Goal: Find specific page/section: Find specific page/section

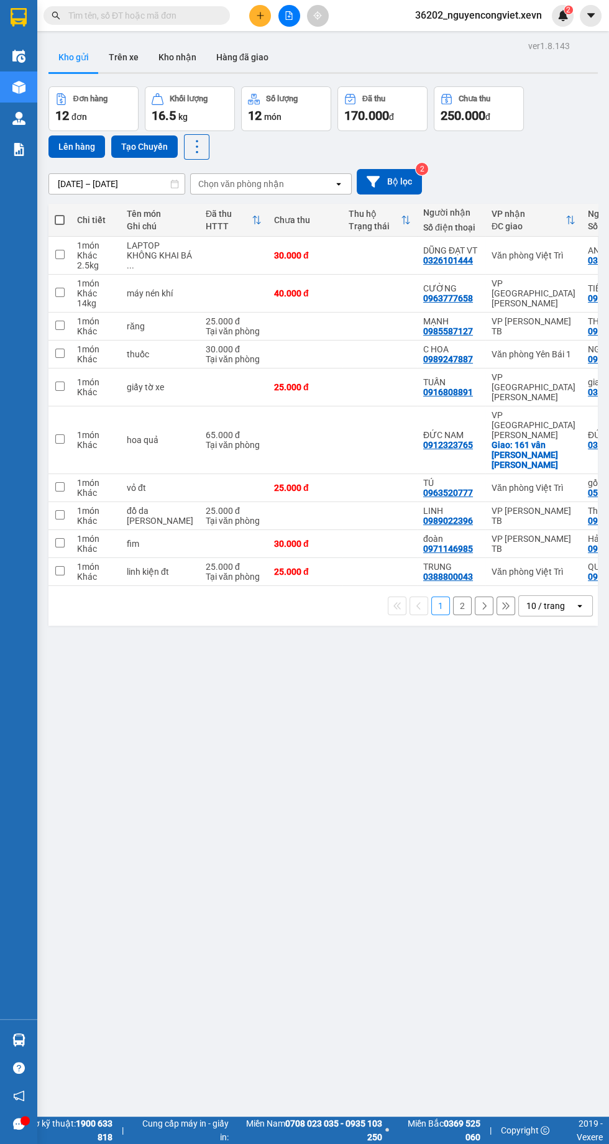
click at [15, 146] on img at bounding box center [18, 149] width 13 height 13
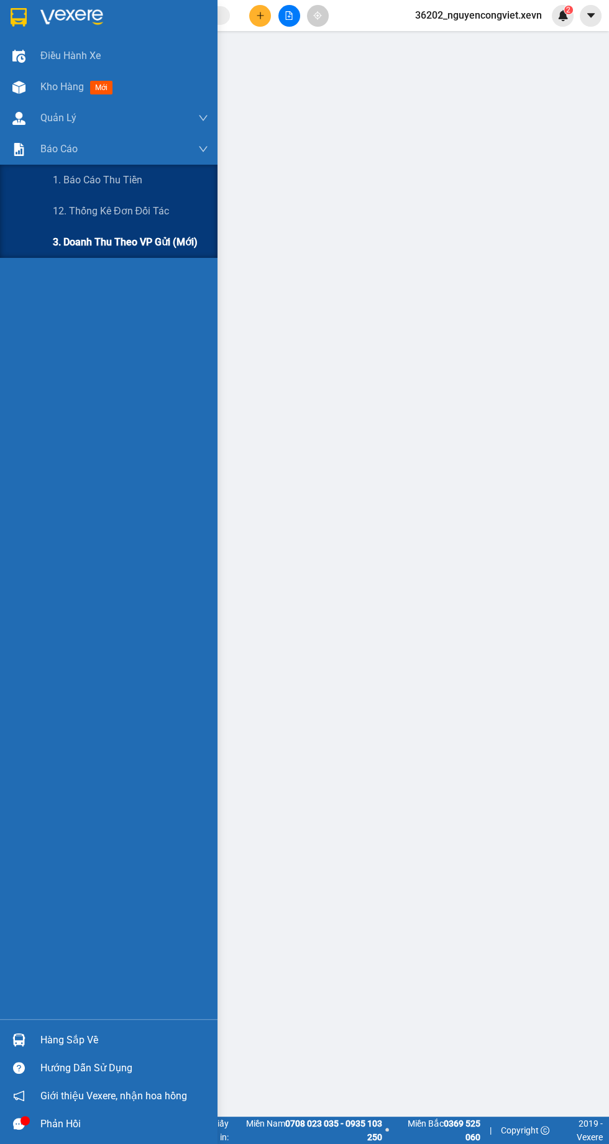
click at [67, 251] on div "3. Doanh Thu theo VP Gửi (mới)" at bounding box center [130, 242] width 155 height 31
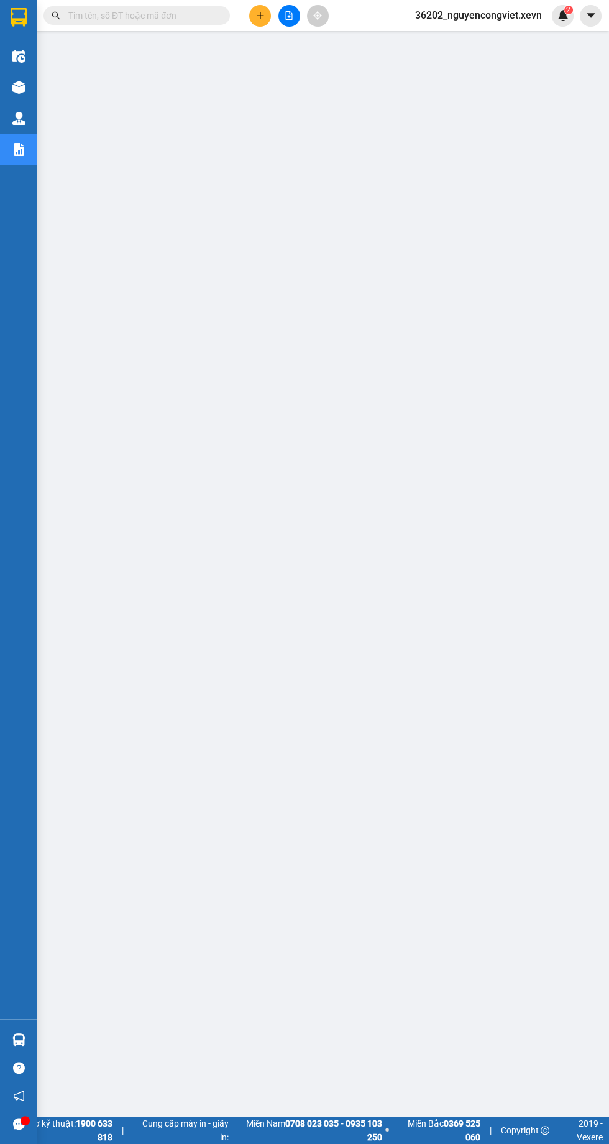
click at [345, 1116] on main at bounding box center [304, 558] width 609 height 1116
click at [17, 93] on img at bounding box center [18, 87] width 13 height 13
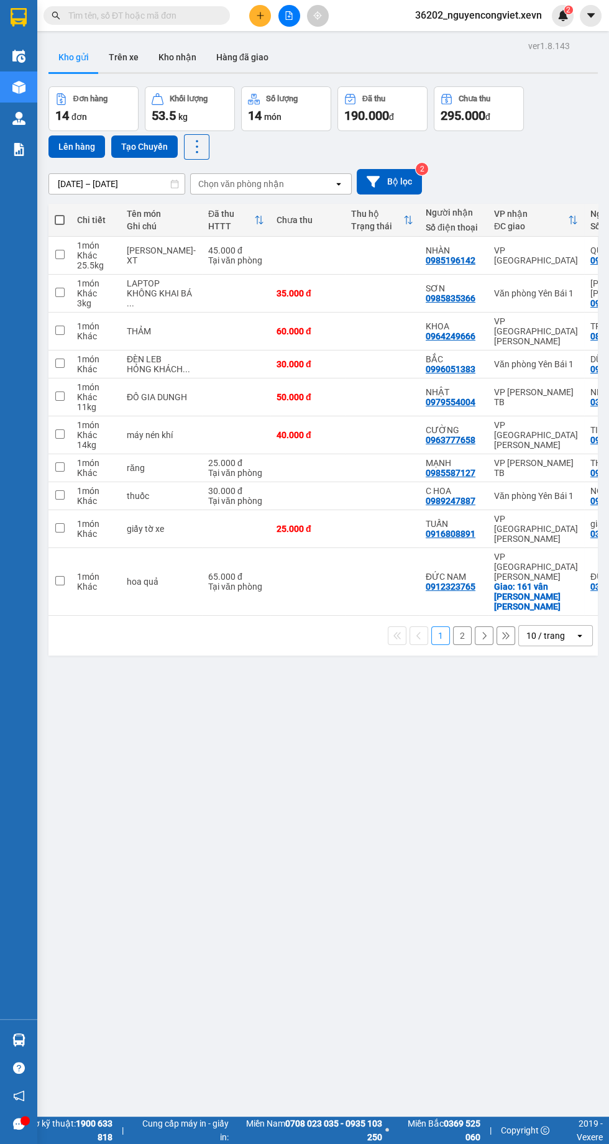
click at [14, 148] on img at bounding box center [18, 149] width 13 height 13
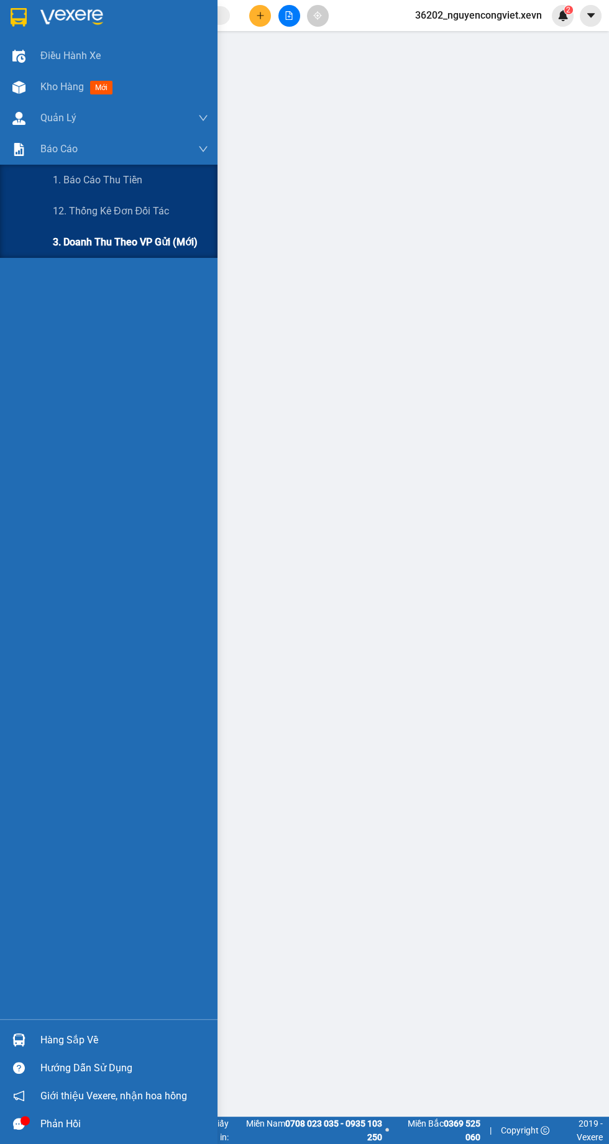
click at [87, 244] on span "3. Doanh Thu theo VP Gửi (mới)" at bounding box center [125, 242] width 145 height 16
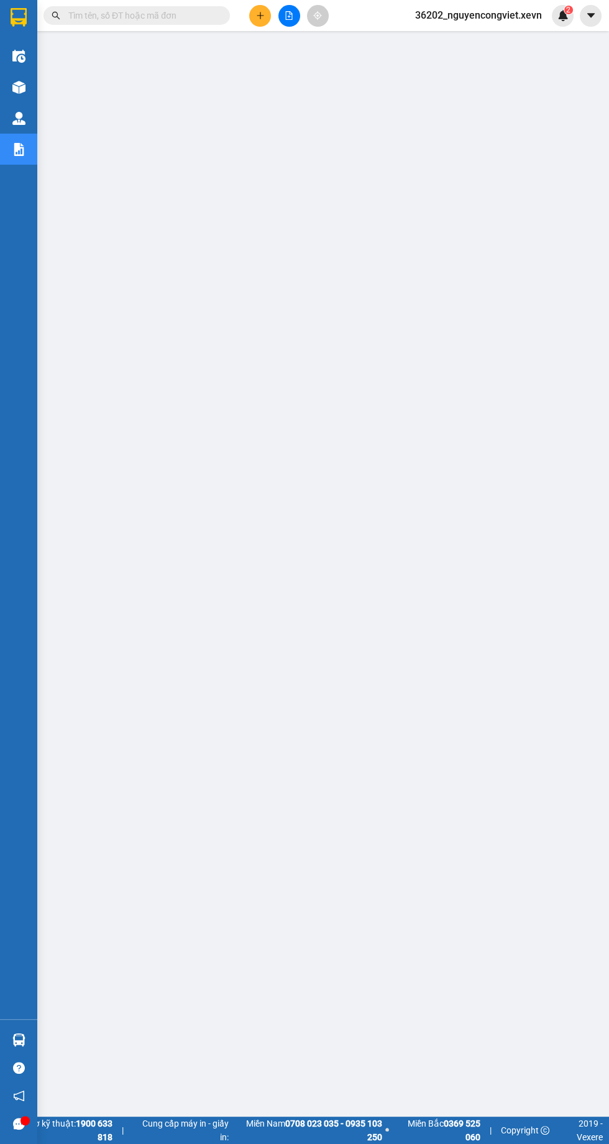
click at [17, 83] on img at bounding box center [18, 87] width 13 height 13
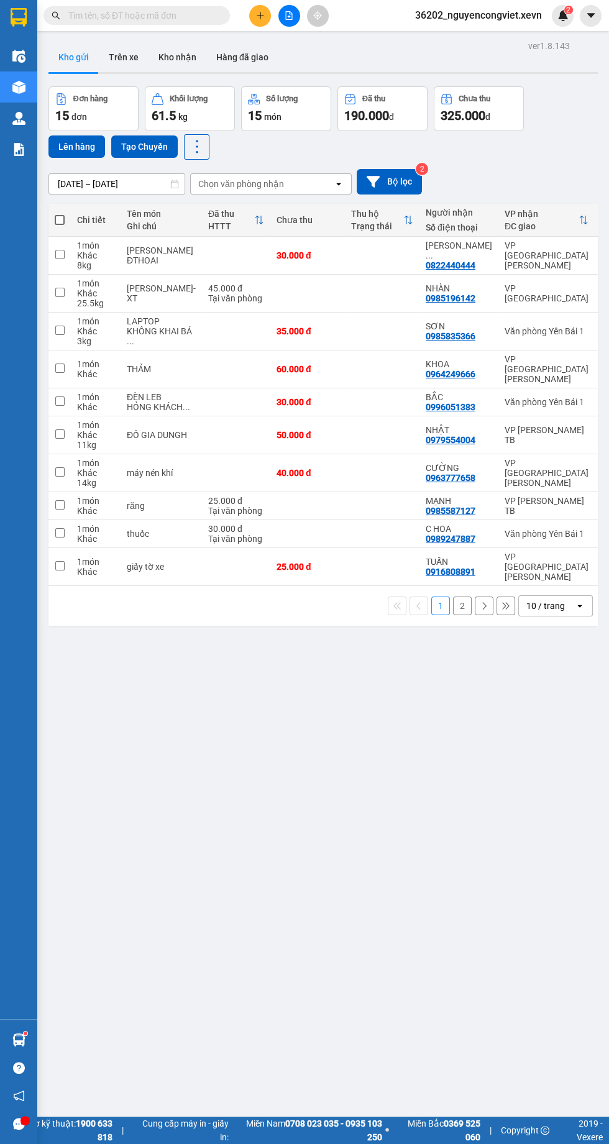
click at [18, 149] on img at bounding box center [18, 149] width 13 height 13
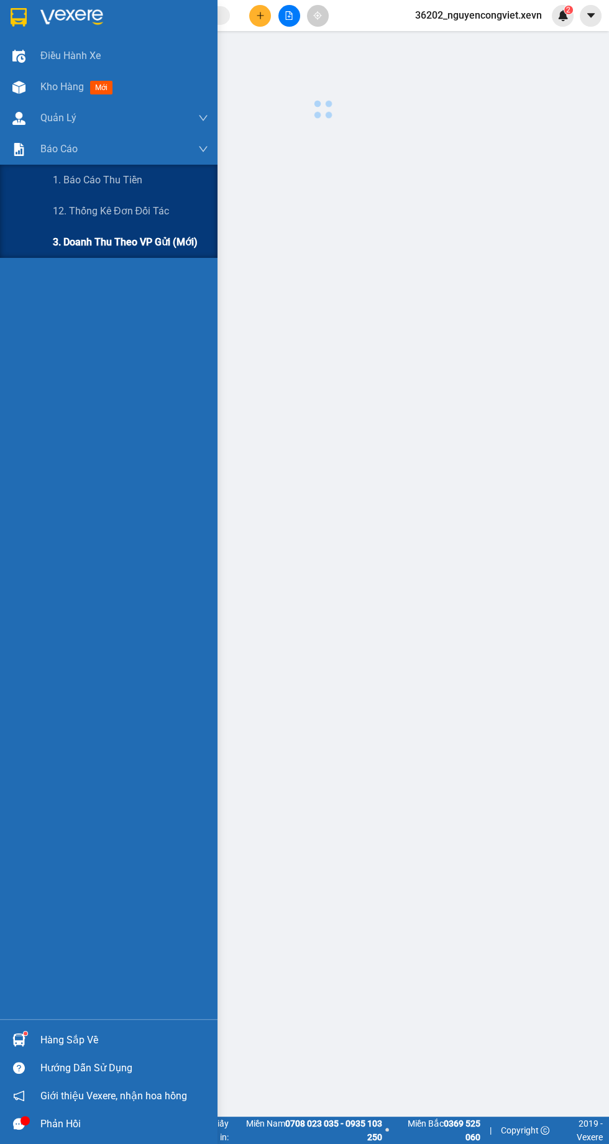
click at [71, 249] on span "3. Doanh Thu theo VP Gửi (mới)" at bounding box center [125, 242] width 145 height 16
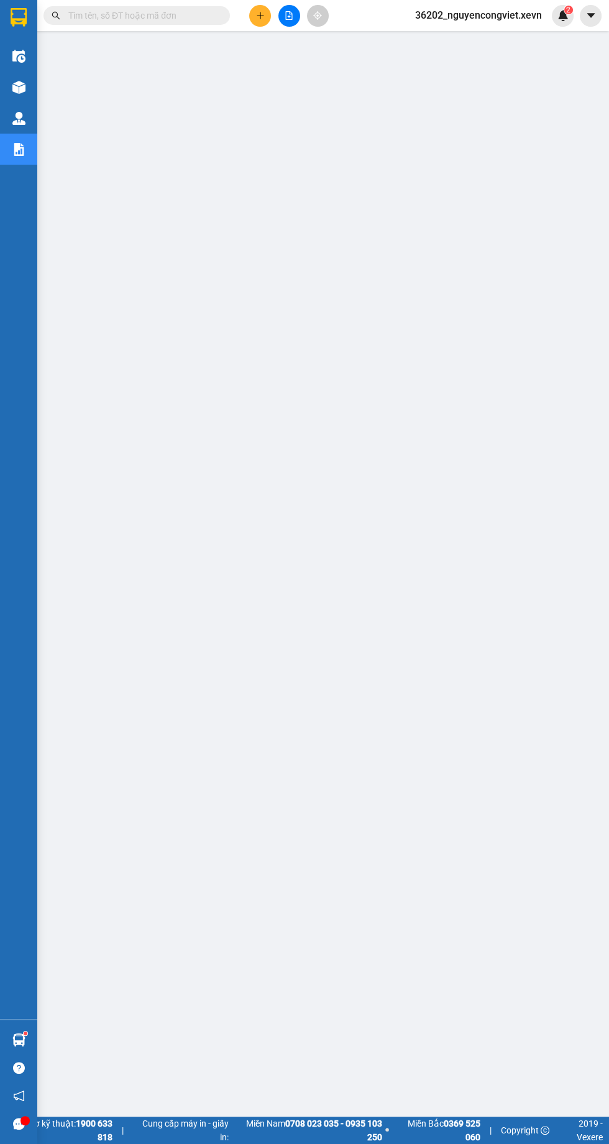
click at [15, 84] on img at bounding box center [18, 87] width 13 height 13
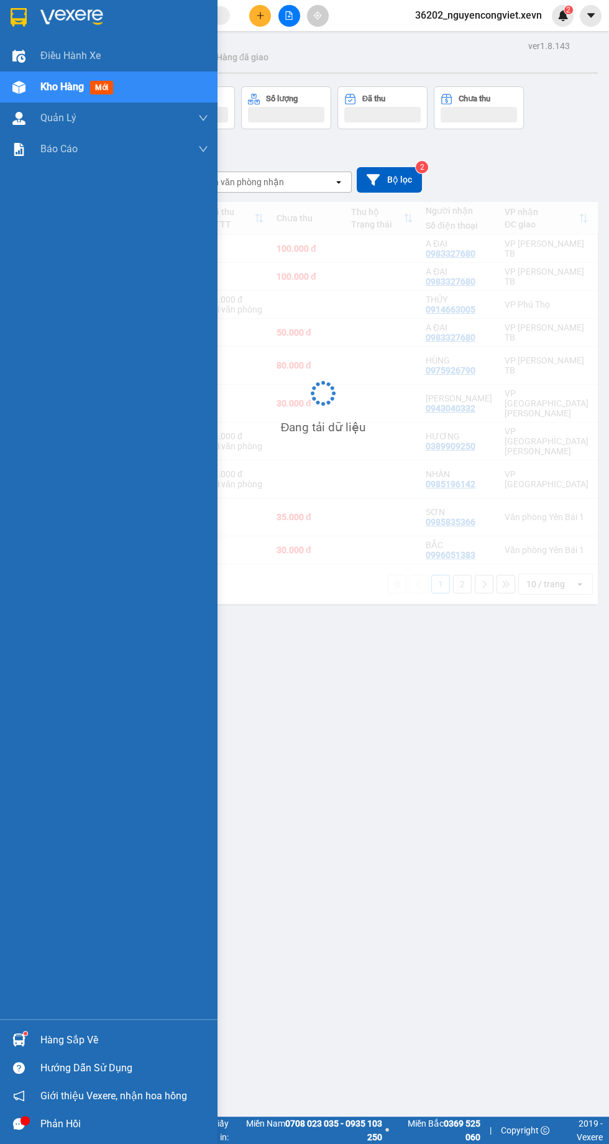
click at [350, 822] on div "ver 1.8.143 Kho gửi Trên xe Kho nhận Hàng đã giao Đơn hàng Khối lượng Số lượng …" at bounding box center [322, 609] width 559 height 1144
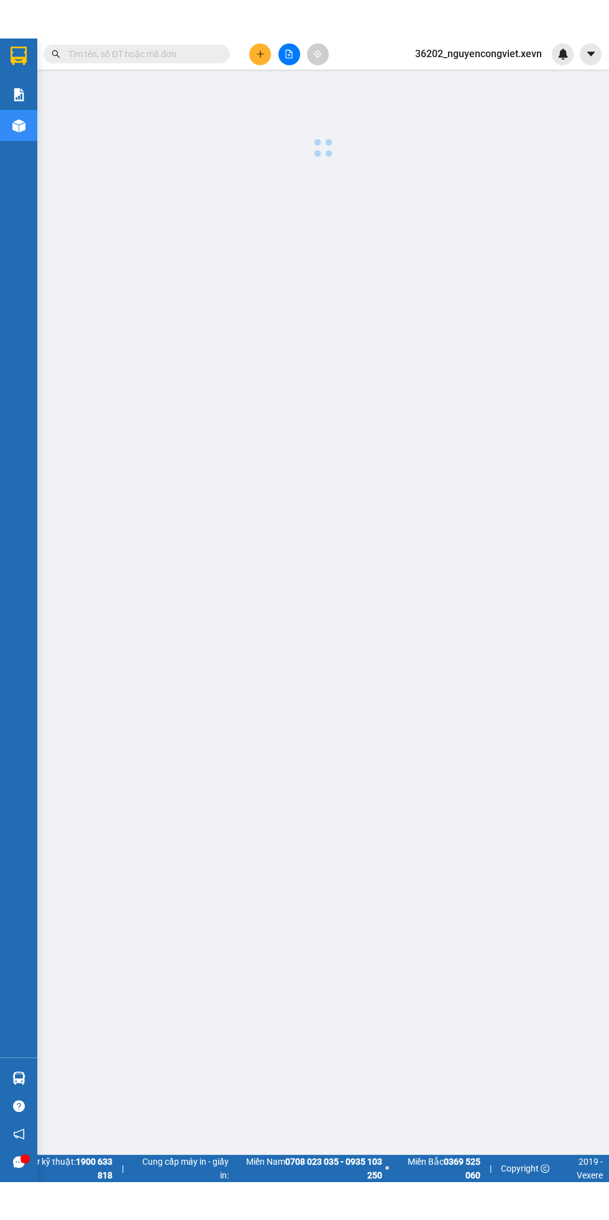
scroll to position [2, 0]
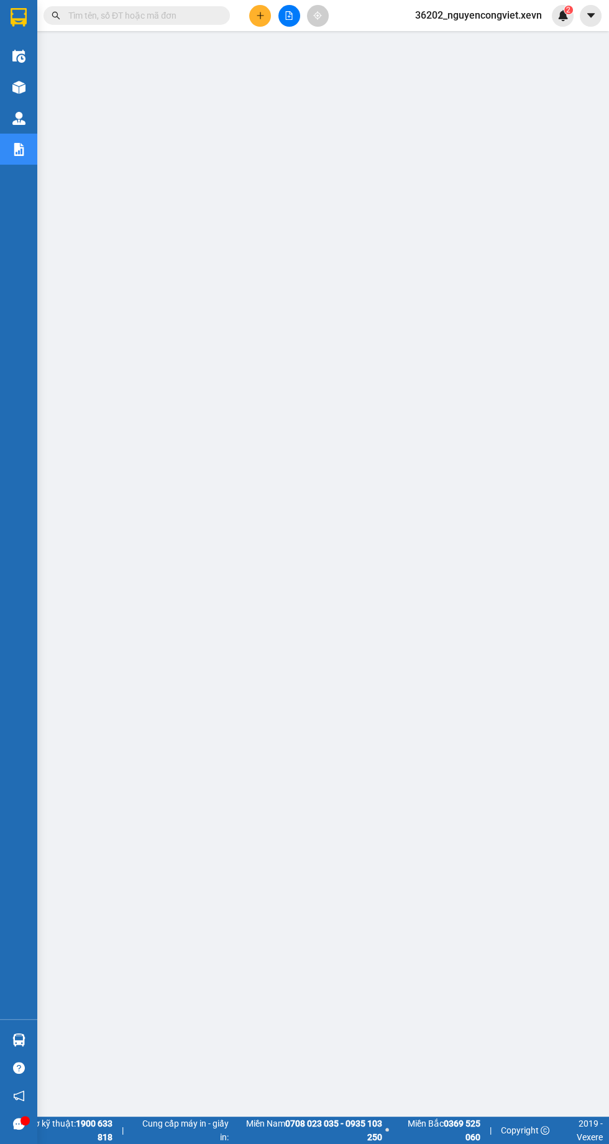
click at [33, 93] on div "Kho hàng mới" at bounding box center [18, 86] width 37 height 31
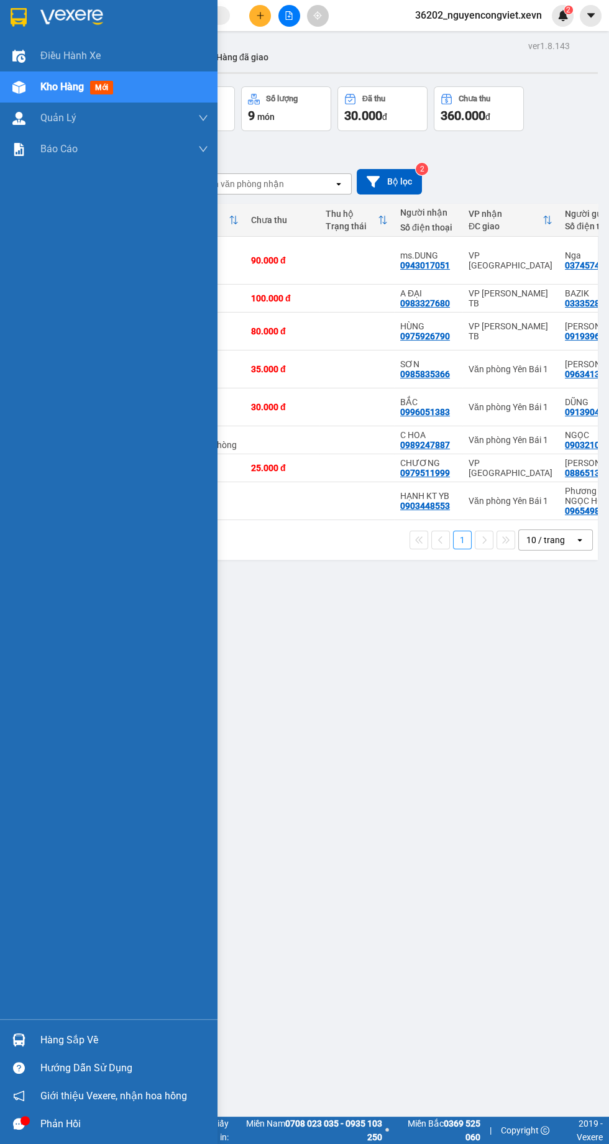
click at [560, 114] on div "Đơn hàng 8 đơn Khối lượng 10.5 kg Số lượng 9 món Đã thu 30.000 đ Chưa thu 360.0…" at bounding box center [322, 122] width 549 height 73
